Goal: Task Accomplishment & Management: Complete application form

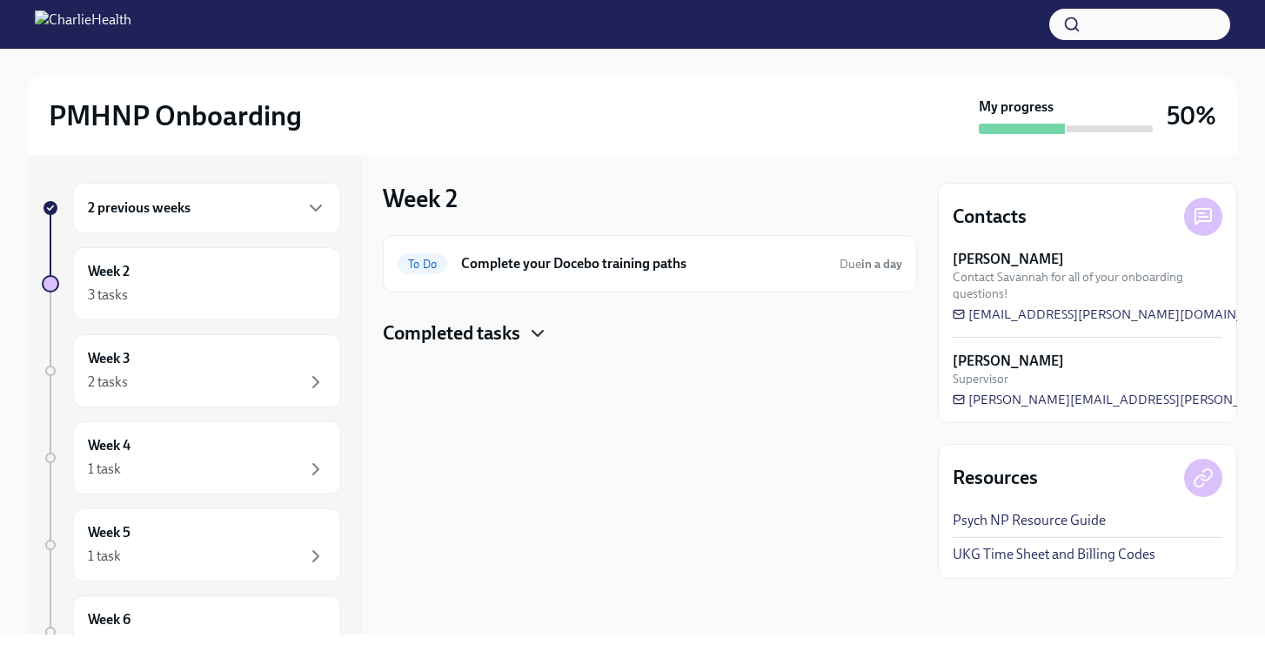
click at [543, 325] on icon "button" at bounding box center [537, 333] width 21 height 21
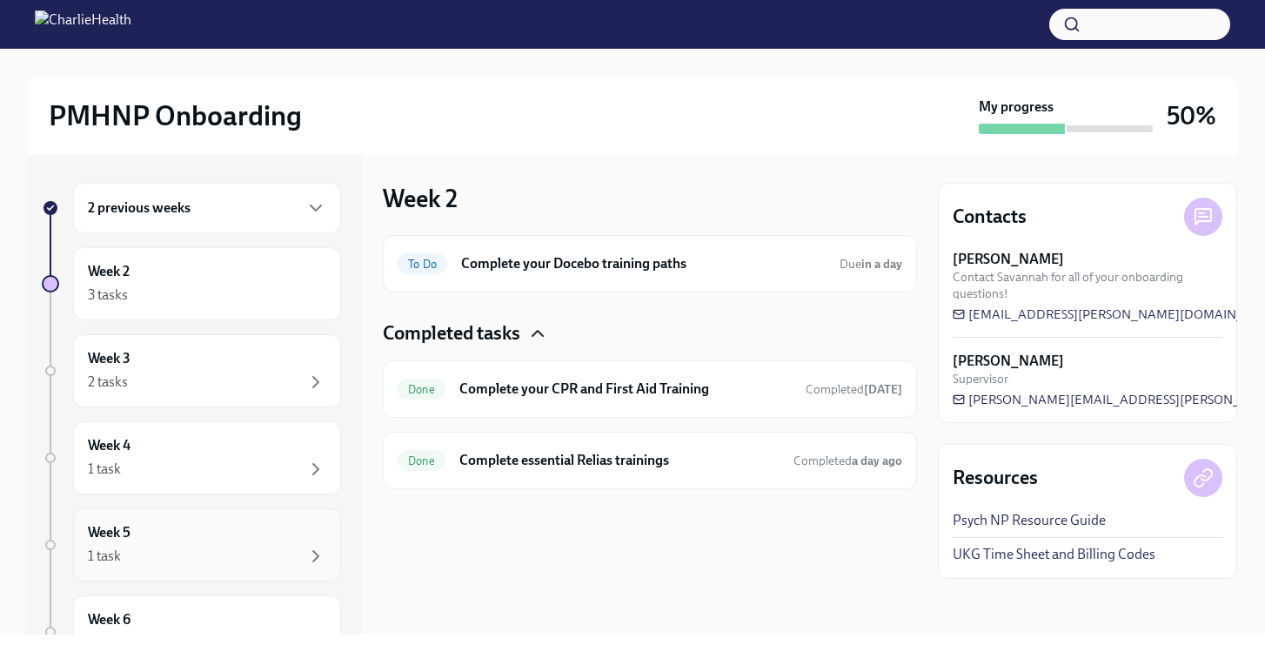
click at [265, 531] on div "Week 5 1 task" at bounding box center [207, 545] width 238 height 44
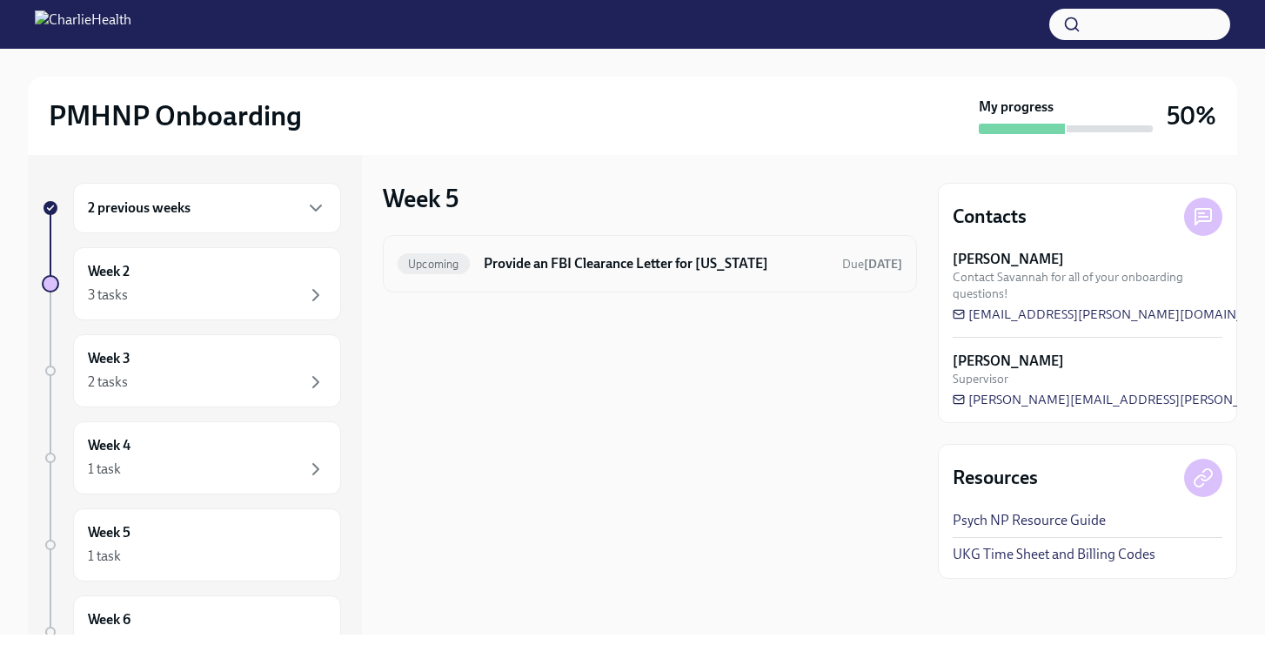
click at [566, 278] on div "Upcoming Provide an FBI Clearance Letter for [US_STATE] Due [DATE]" at bounding box center [650, 263] width 534 height 57
click at [488, 273] on div "Upcoming Provide an FBI Clearance Letter for [US_STATE] Due [DATE]" at bounding box center [650, 264] width 505 height 28
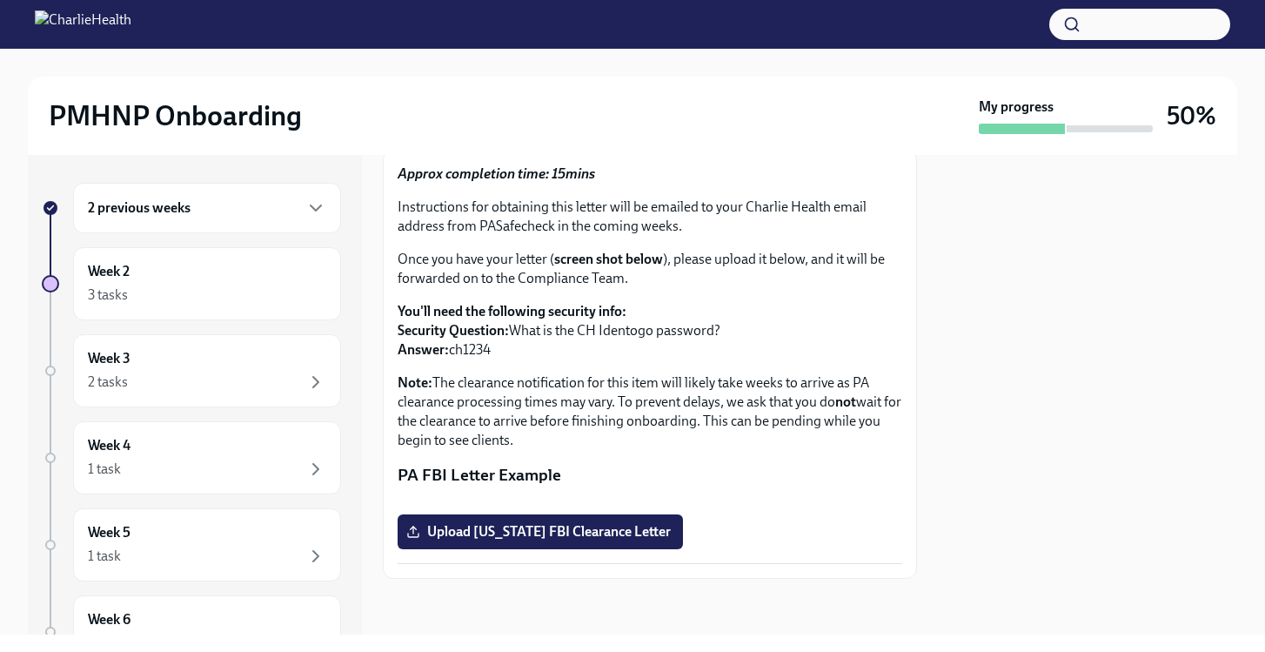
scroll to position [298, 0]
click at [600, 528] on span "Upload [US_STATE] FBI Clearance Letter" at bounding box center [540, 531] width 261 height 17
click at [0, 0] on input "Upload [US_STATE] FBI Clearance Letter" at bounding box center [0, 0] width 0 height 0
click at [637, 540] on span "Upload [US_STATE] FBI Clearance Letter" at bounding box center [540, 531] width 261 height 17
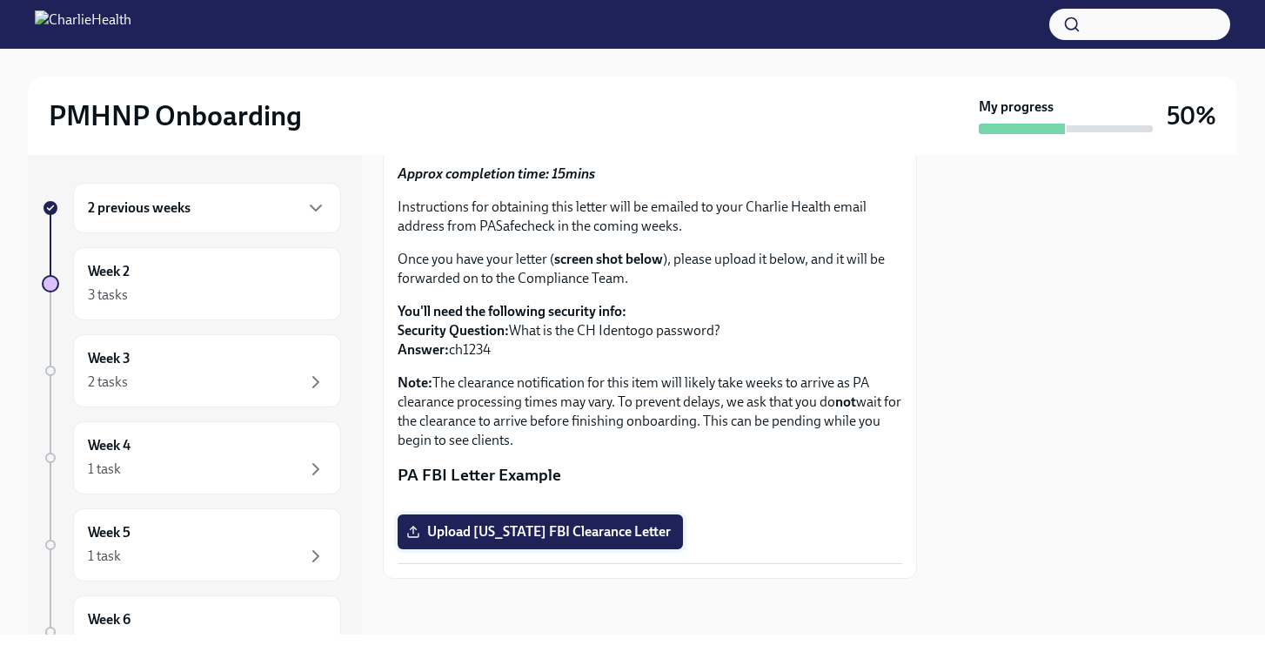
click at [0, 0] on input "Upload [US_STATE] FBI Clearance Letter" at bounding box center [0, 0] width 0 height 0
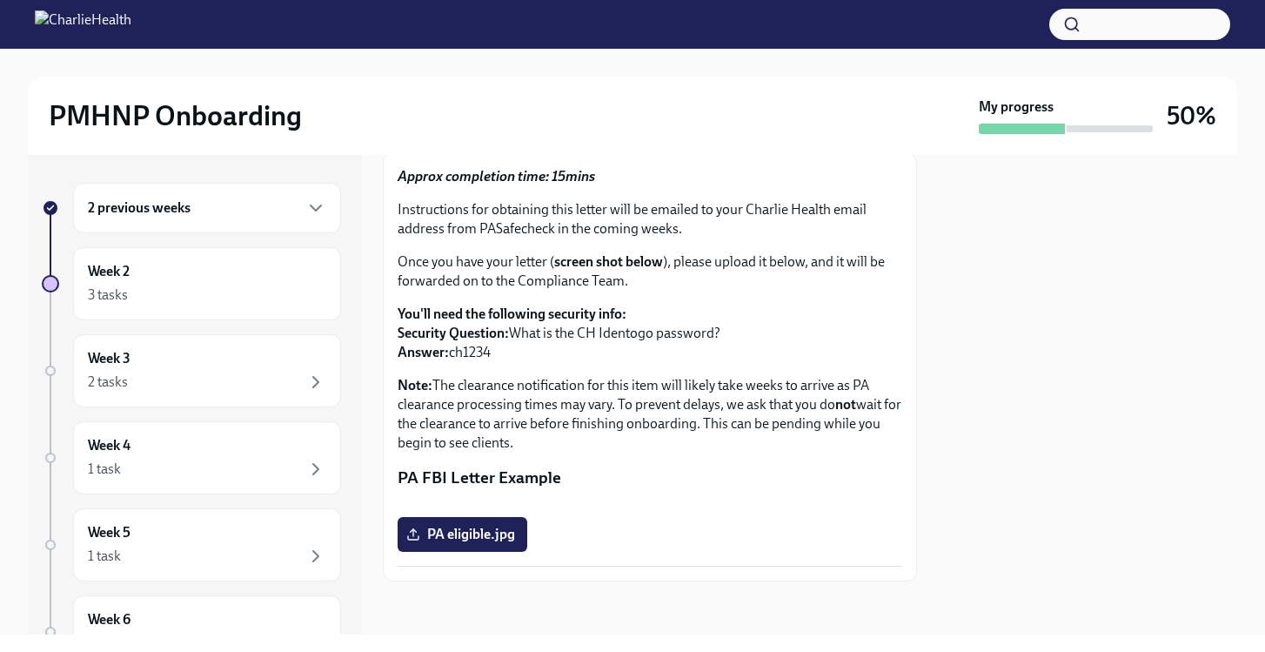
scroll to position [298, 0]
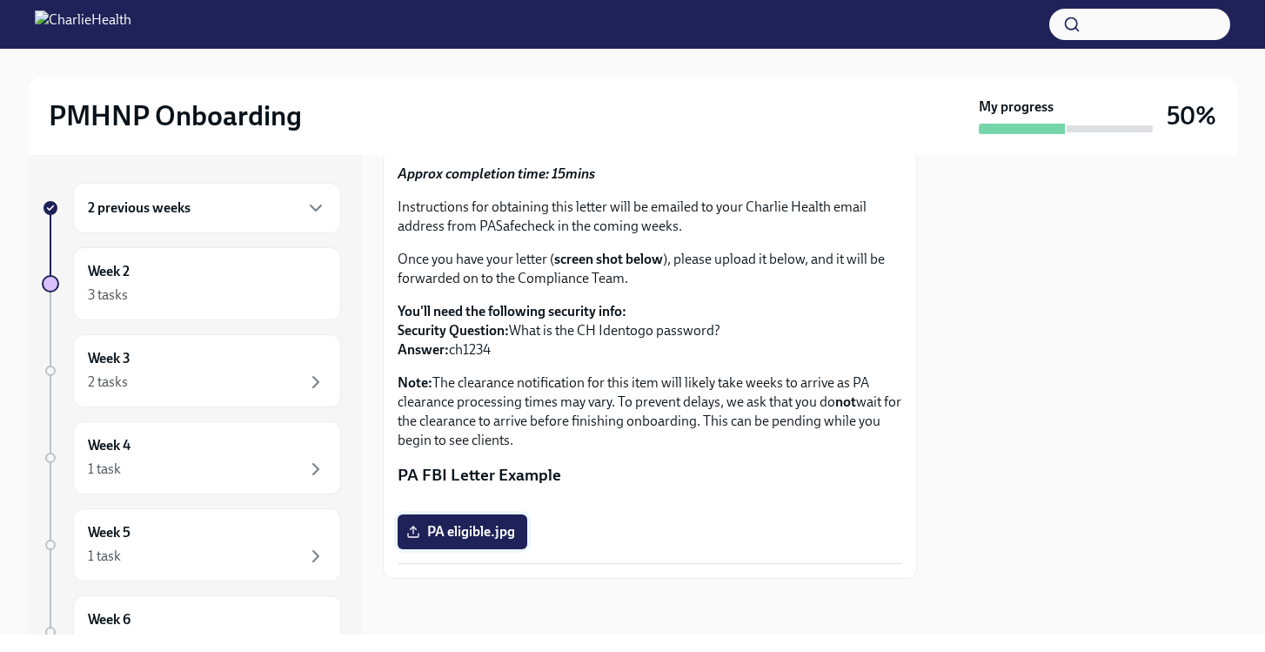
click at [498, 529] on span "PA eligible.jpg" at bounding box center [462, 531] width 105 height 17
click at [0, 0] on input "PA eligible.jpg" at bounding box center [0, 0] width 0 height 0
